Goal: Information Seeking & Learning: Learn about a topic

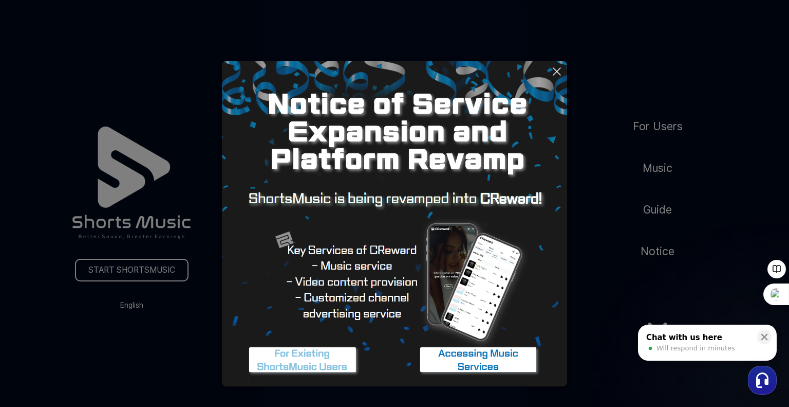
click at [666, 167] on button at bounding box center [394, 203] width 789 height 407
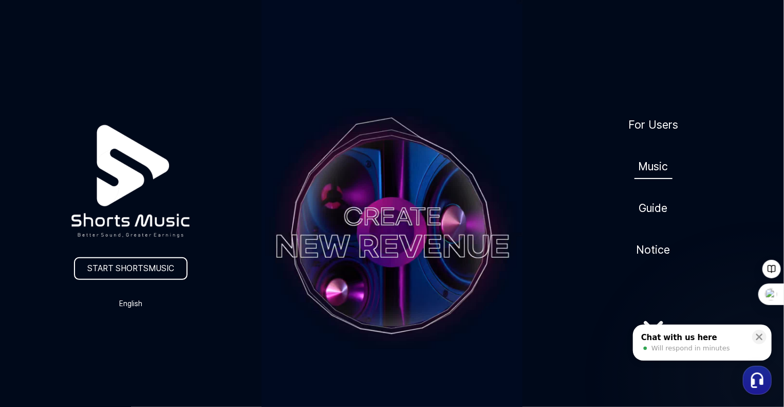
click at [647, 168] on link "Music" at bounding box center [654, 166] width 38 height 25
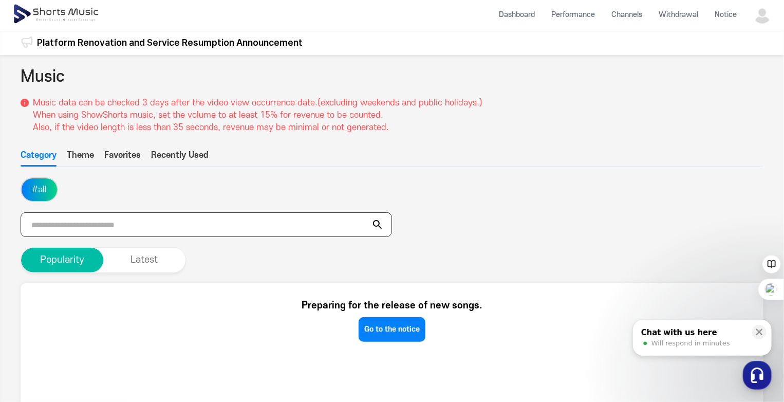
click at [338, 223] on input "text" at bounding box center [207, 224] width 372 height 25
click at [79, 153] on button "Theme" at bounding box center [80, 157] width 27 height 17
click at [240, 231] on input "text" at bounding box center [207, 224] width 372 height 25
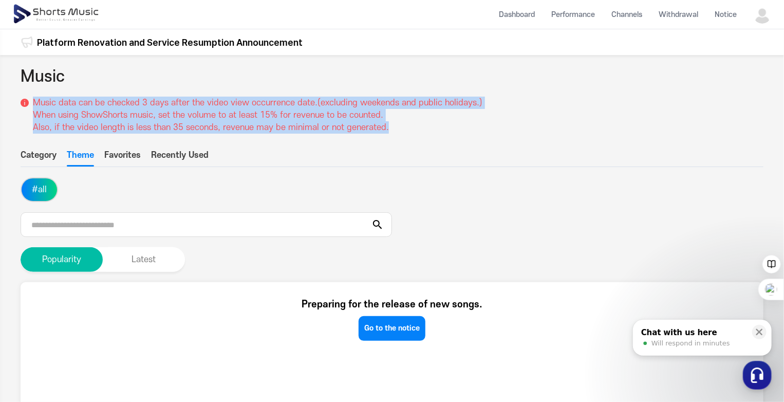
drag, startPoint x: 35, startPoint y: 102, endPoint x: 416, endPoint y: 131, distance: 381.4
click at [416, 131] on p "Music data can be checked 3 days after the video view occurrence date.(excludin…" at bounding box center [258, 115] width 450 height 37
click at [386, 133] on div at bounding box center [386, 133] width 0 height 0
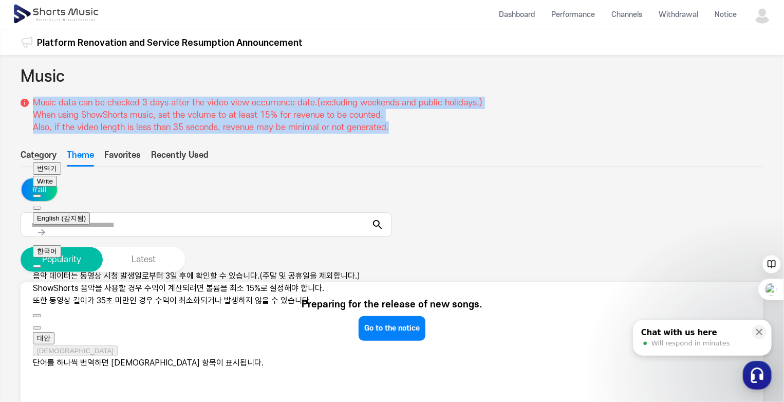
click at [41, 207] on button at bounding box center [37, 208] width 8 height 3
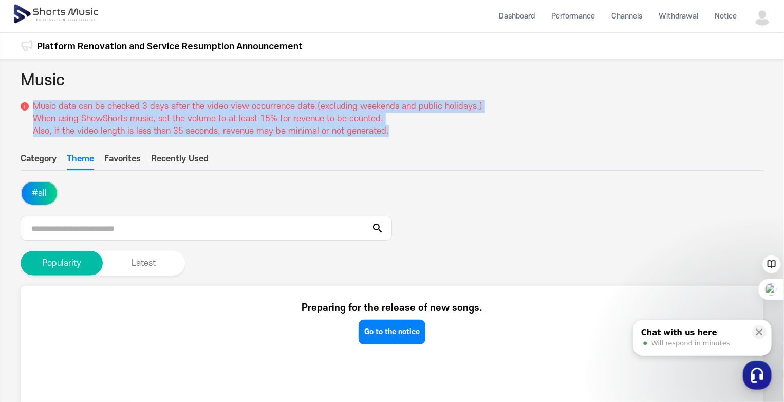
click at [59, 8] on img at bounding box center [56, 14] width 89 height 29
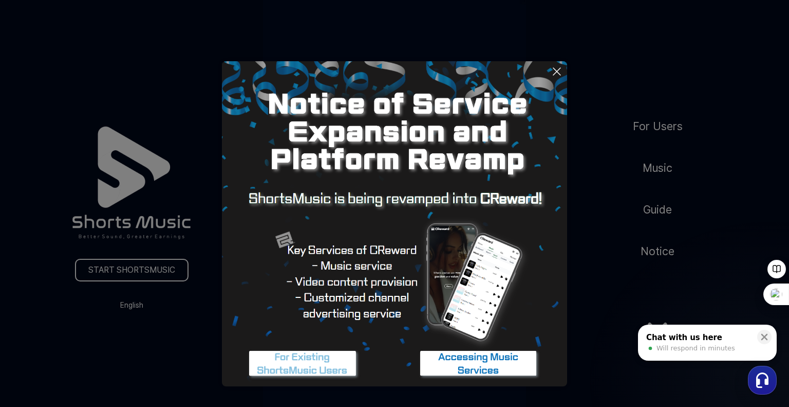
click at [502, 357] on img at bounding box center [478, 363] width 128 height 39
